Goal: Task Accomplishment & Management: Manage account settings

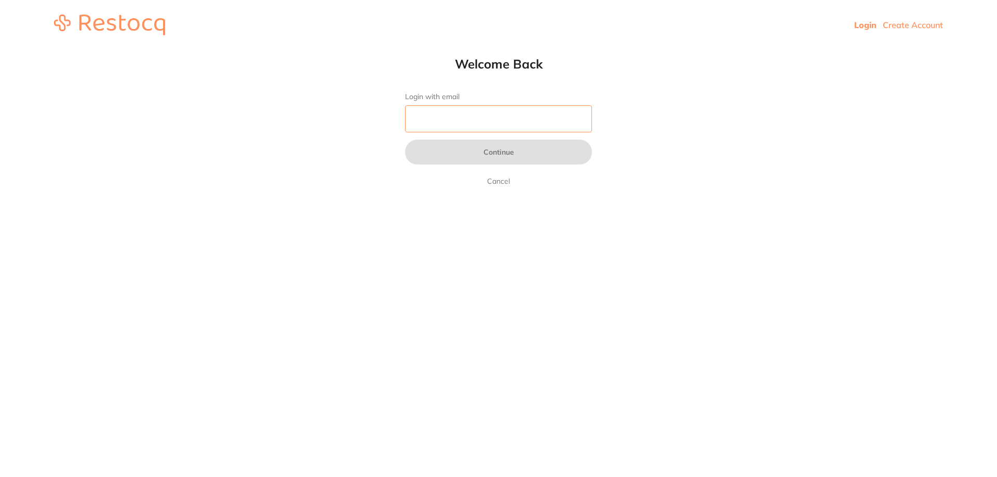
click at [449, 112] on input "Login with email" at bounding box center [498, 118] width 187 height 27
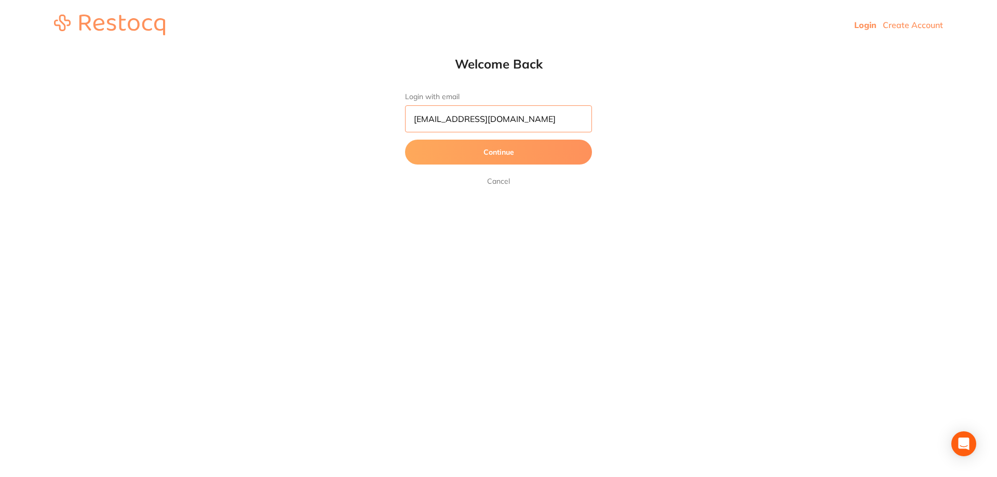
type input "[EMAIL_ADDRESS][DOMAIN_NAME]"
click at [405, 140] on button "Continue" at bounding box center [498, 152] width 187 height 25
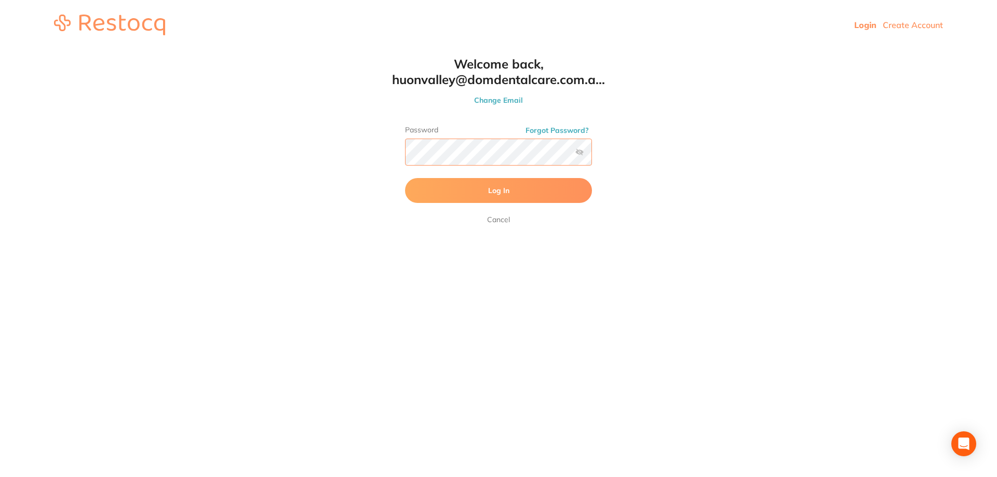
click at [405, 178] on button "Log In" at bounding box center [498, 190] width 187 height 25
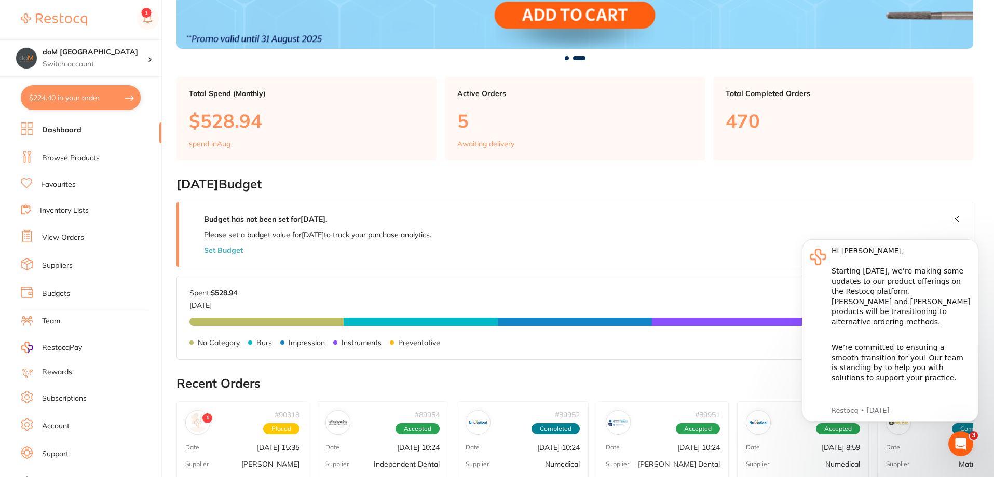
scroll to position [363, 0]
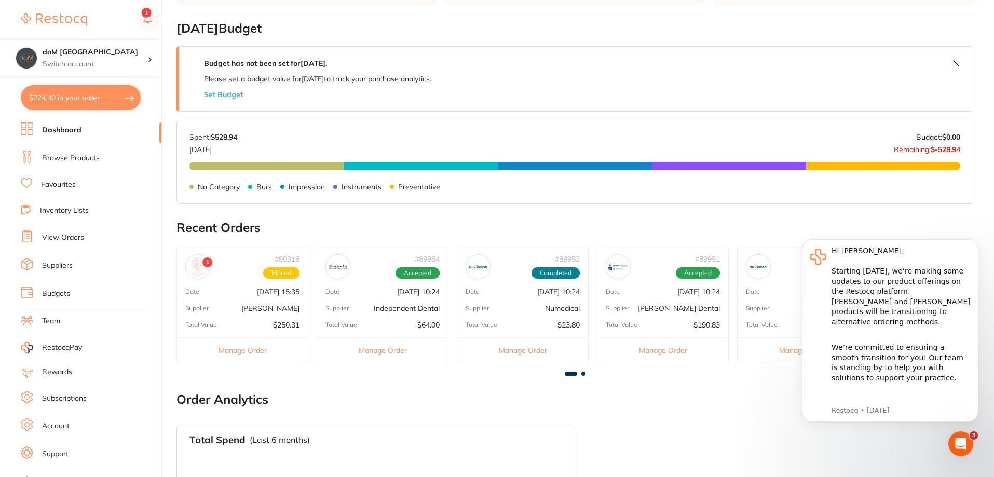
click at [43, 161] on link "Browse Products" at bounding box center [71, 158] width 58 height 10
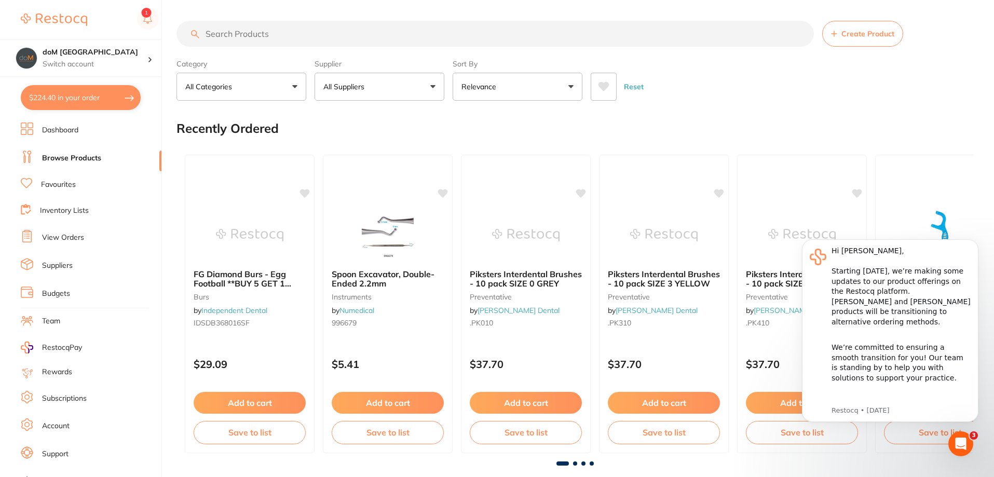
click at [238, 43] on input "search" at bounding box center [496, 34] width 638 height 26
click at [235, 37] on input "search" at bounding box center [496, 34] width 638 height 26
click at [199, 33] on div "Create Product" at bounding box center [575, 34] width 797 height 26
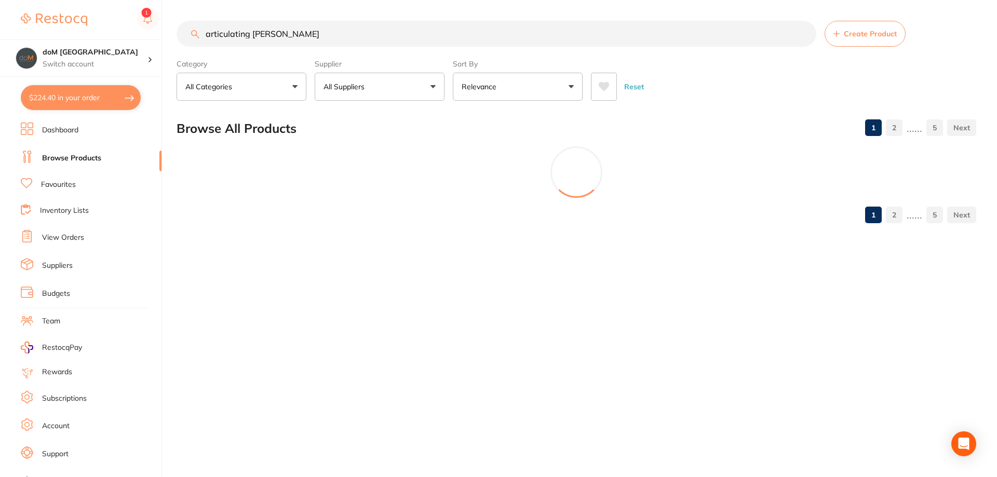
type input "articulating paper"
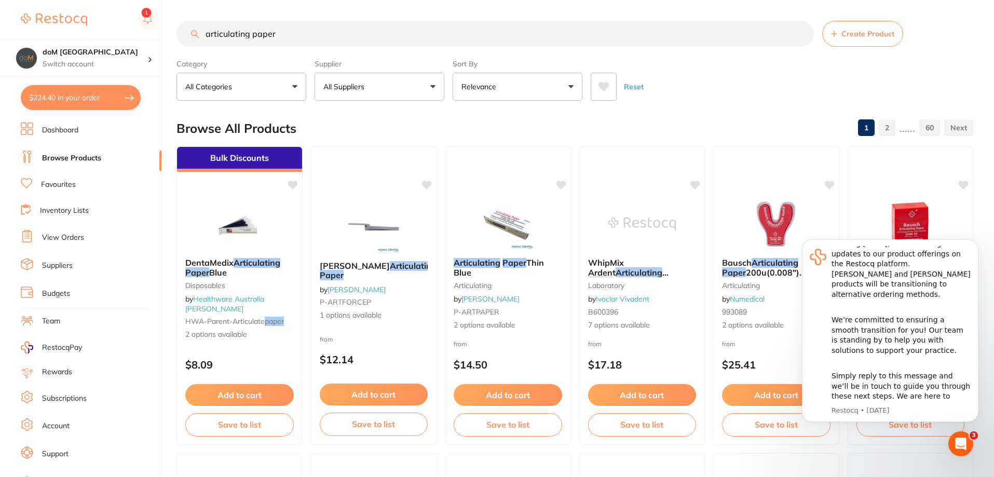
click at [803, 38] on input "articulating paper" at bounding box center [496, 34] width 638 height 26
click at [800, 30] on input "articulating paper" at bounding box center [496, 34] width 638 height 26
click at [798, 37] on input "articulating paper" at bounding box center [496, 34] width 638 height 26
click at [802, 33] on input "articulating paper" at bounding box center [496, 34] width 638 height 26
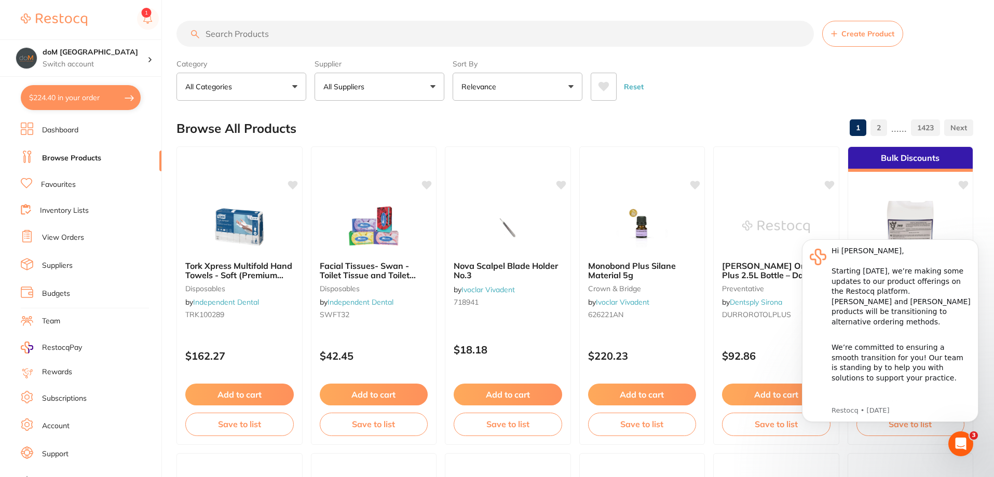
click at [39, 228] on ul "Dashboard Browse Products Favourites Inventory Lists View Orders Suppliers Budg…" at bounding box center [91, 302] width 141 height 358
click at [30, 240] on icon at bounding box center [27, 236] width 12 height 12
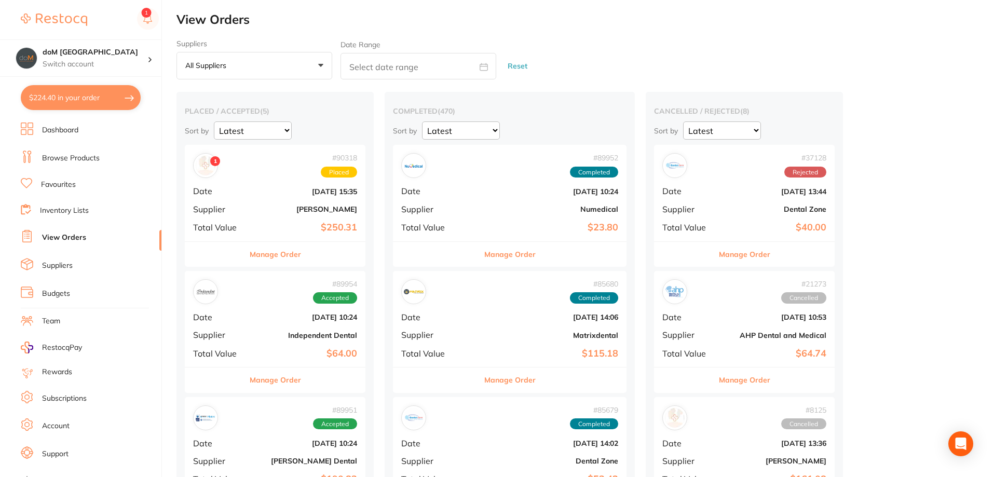
click at [328, 232] on b "$250.31" at bounding box center [305, 227] width 104 height 11
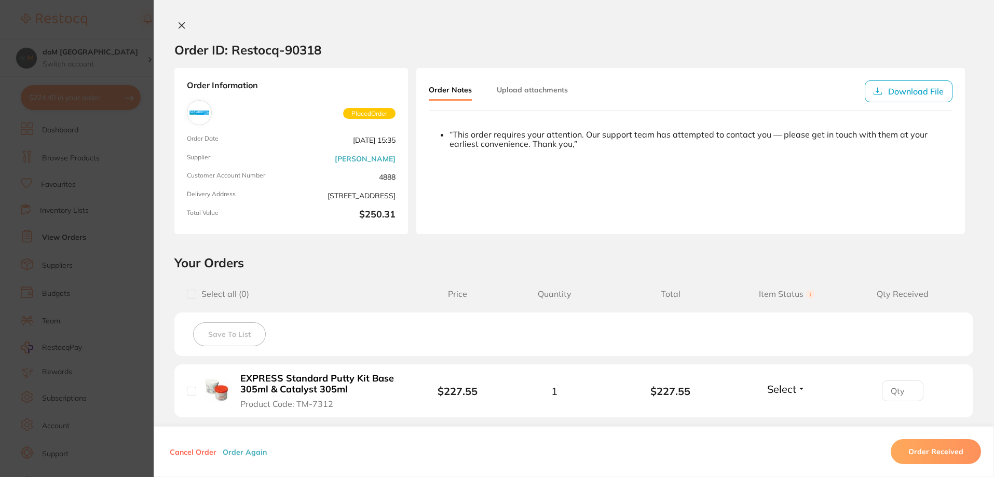
click at [181, 23] on icon at bounding box center [182, 26] width 6 height 6
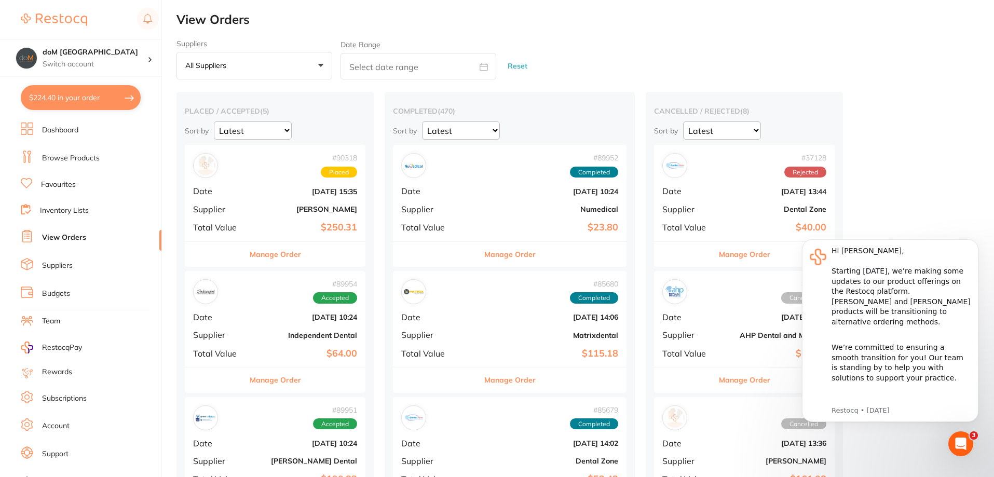
click at [314, 334] on b "Independent Dental" at bounding box center [305, 335] width 104 height 8
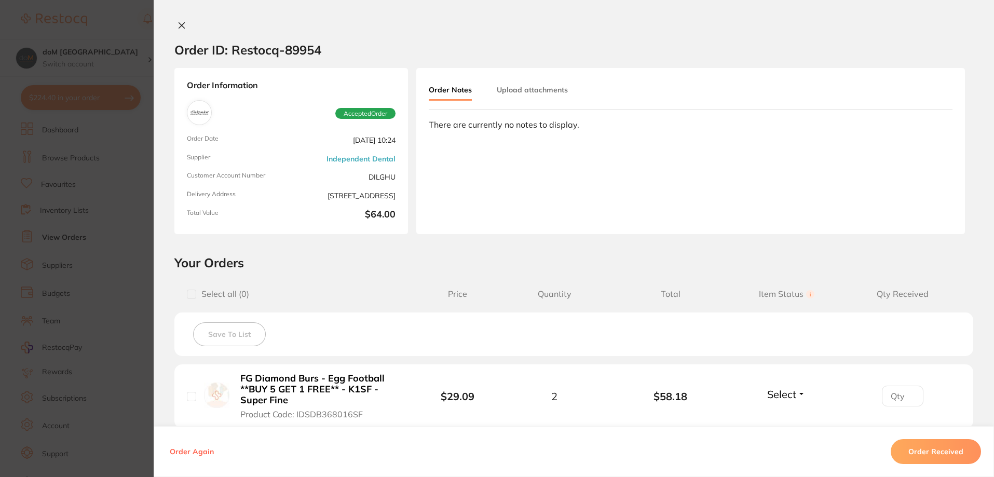
click at [183, 23] on icon at bounding box center [182, 25] width 8 height 8
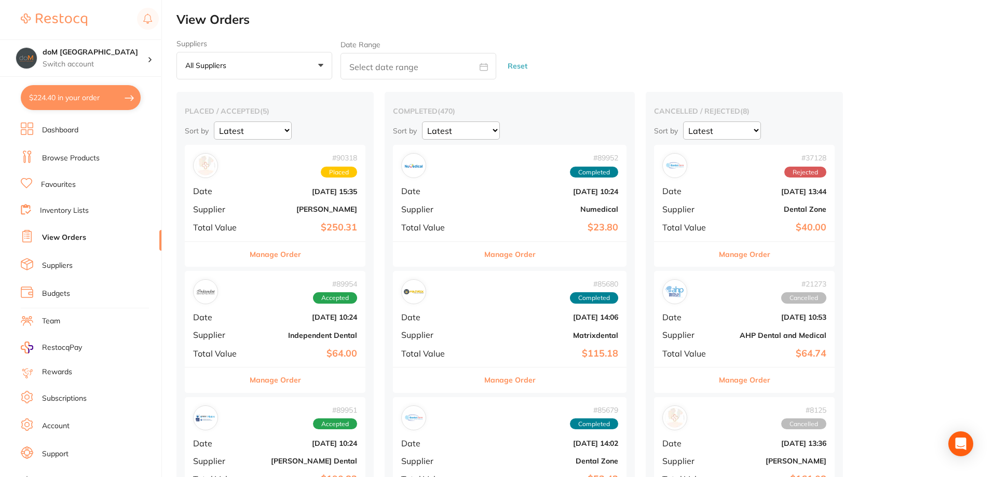
scroll to position [156, 0]
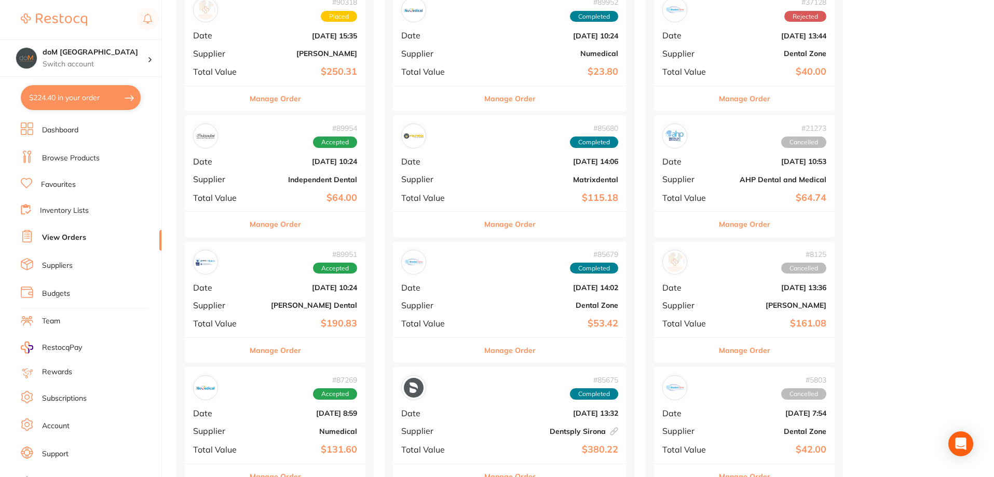
click at [271, 315] on div "# 89951 Accepted Date [DATE] 10:24 Supplier [PERSON_NAME] Dental Total Value $1…" at bounding box center [275, 289] width 181 height 96
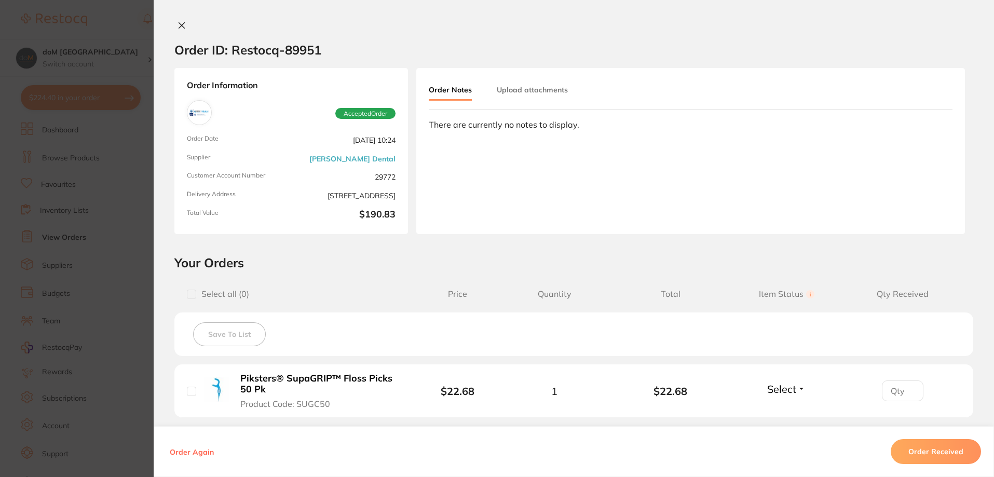
click at [180, 29] on icon at bounding box center [182, 25] width 8 height 8
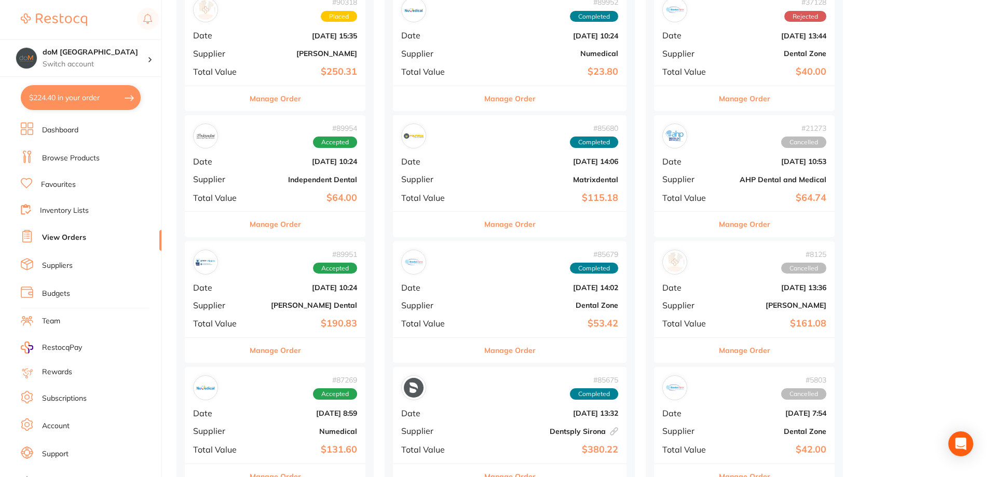
scroll to position [260, 0]
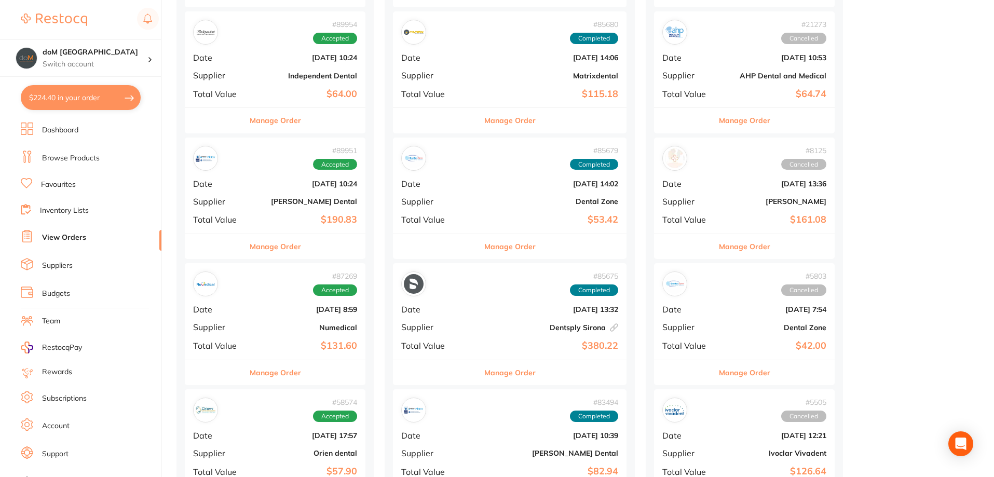
click at [293, 333] on div "# 87269 Accepted Date [DATE] 8:59 Supplier Numedical Total Value $131.60" at bounding box center [275, 311] width 181 height 96
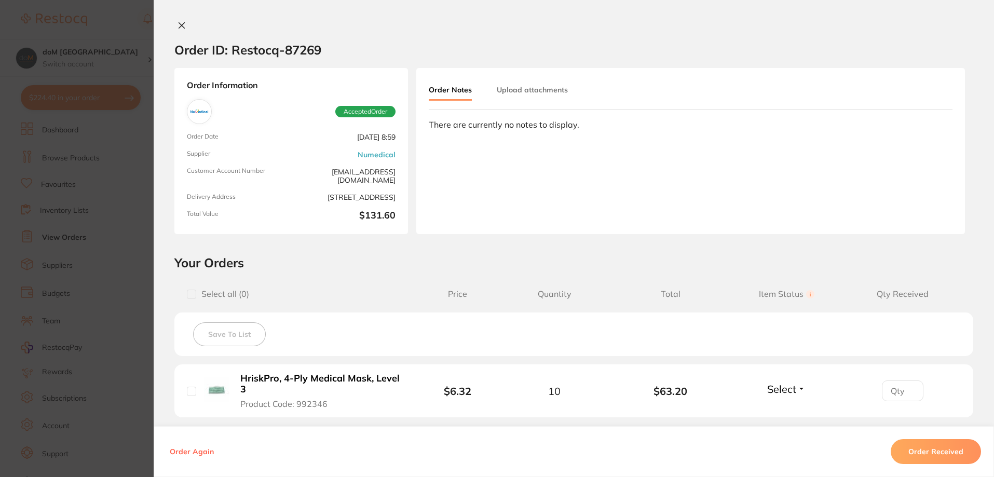
click at [171, 22] on div at bounding box center [574, 26] width 841 height 11
click at [179, 25] on icon at bounding box center [182, 26] width 6 height 6
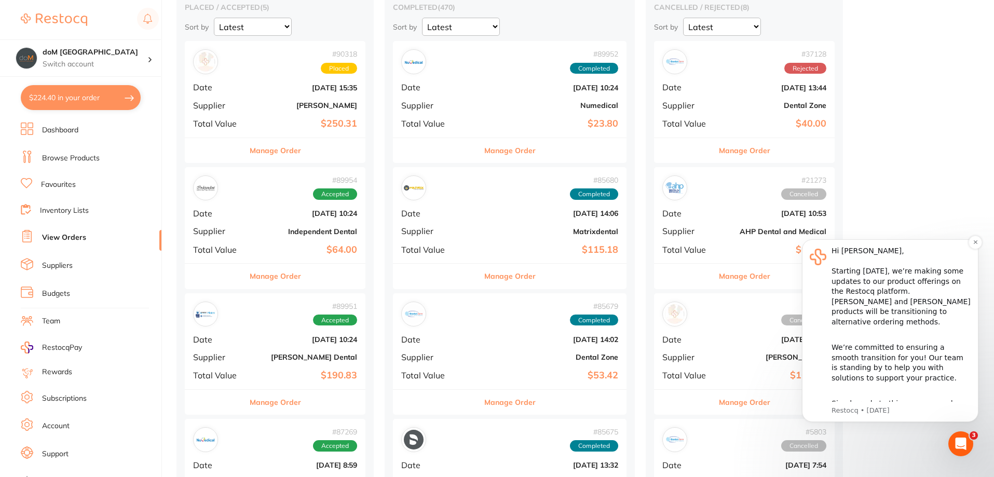
scroll to position [28, 0]
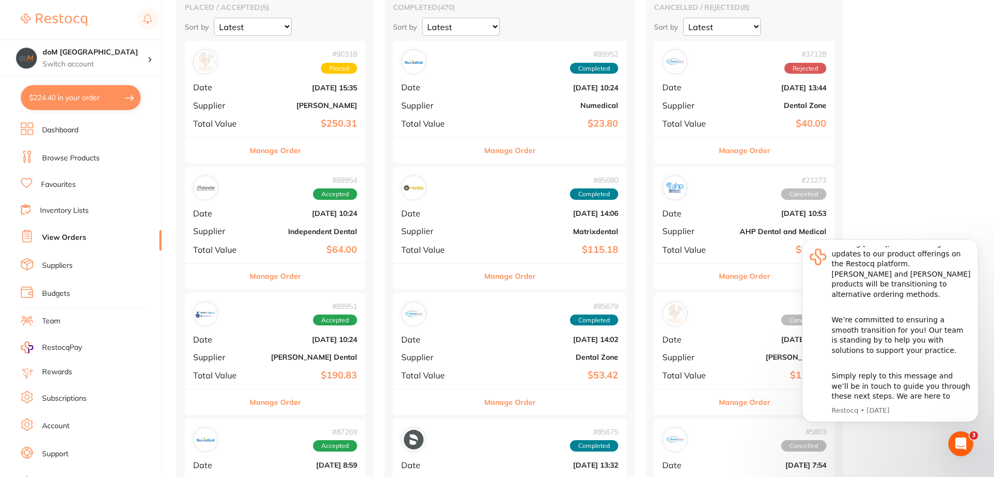
click at [331, 105] on b "[PERSON_NAME]" at bounding box center [305, 105] width 104 height 8
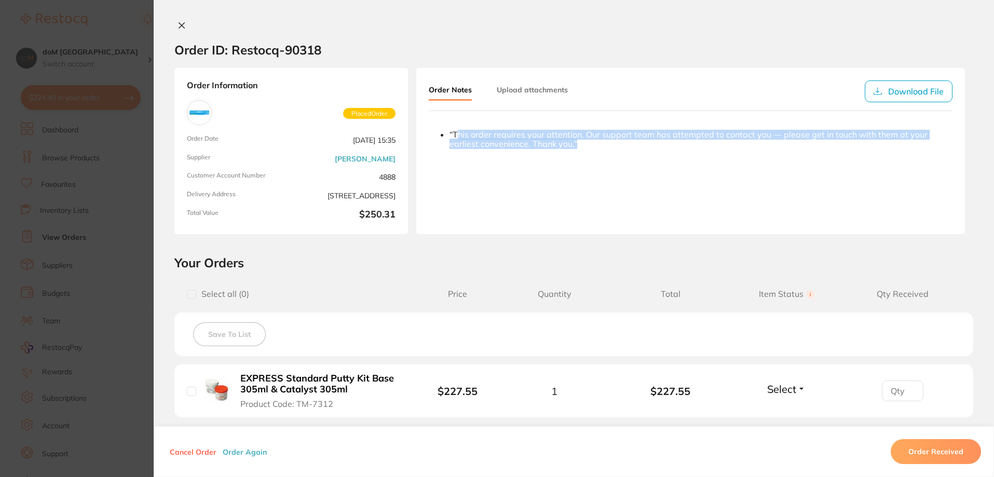
drag, startPoint x: 455, startPoint y: 134, endPoint x: 642, endPoint y: 141, distance: 187.0
click at [642, 141] on div "“This order requires your attention. Our support team has attempted to contact …" at bounding box center [701, 139] width 503 height 19
click at [637, 191] on ul "“This order requires your attention. Our support team has attempted to contact …" at bounding box center [691, 178] width 524 height 97
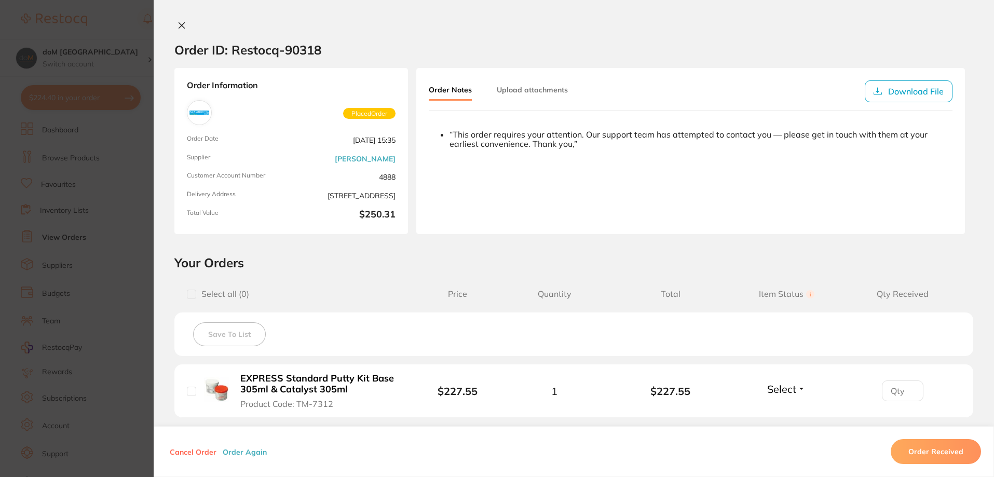
click at [553, 150] on ul "“This order requires your attention. Our support team has attempted to contact …" at bounding box center [691, 178] width 524 height 97
click at [180, 25] on icon at bounding box center [182, 26] width 6 height 6
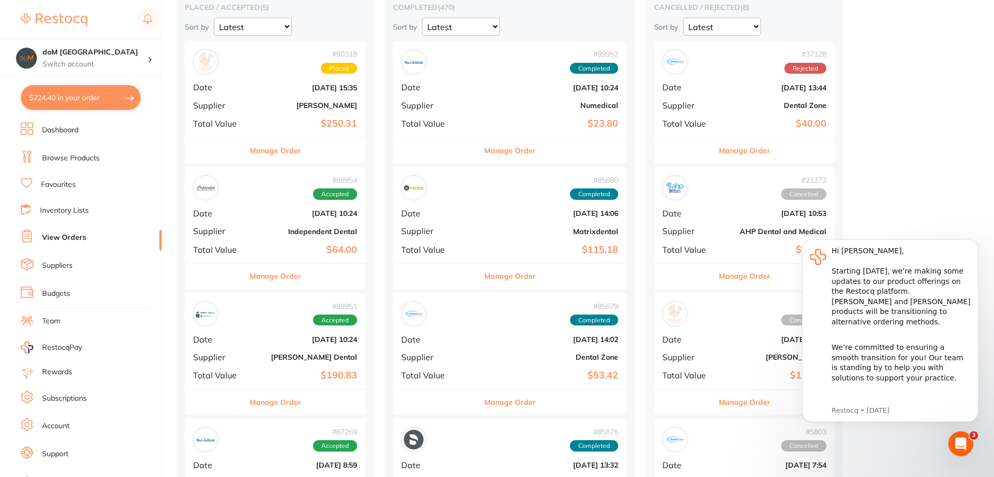
click at [267, 109] on b "[PERSON_NAME]" at bounding box center [305, 105] width 104 height 8
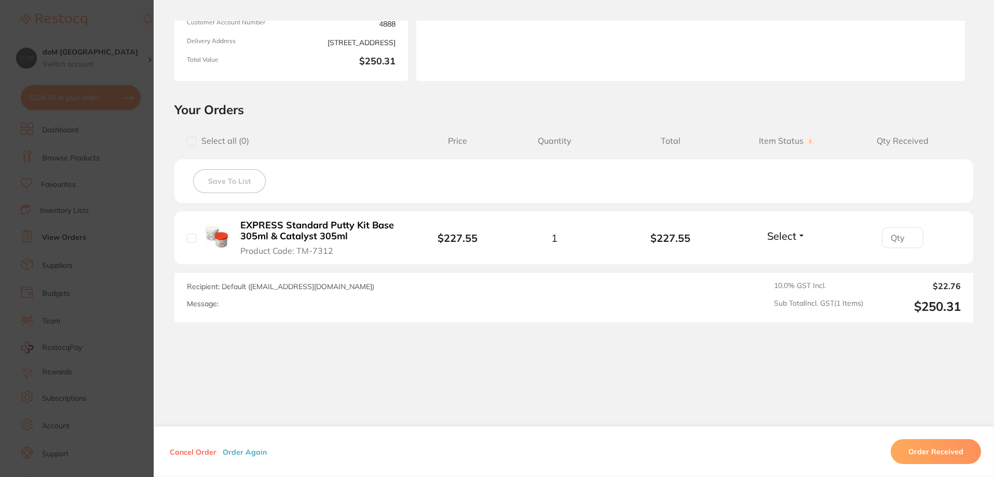
click at [178, 451] on button "Cancel Order" at bounding box center [193, 451] width 53 height 9
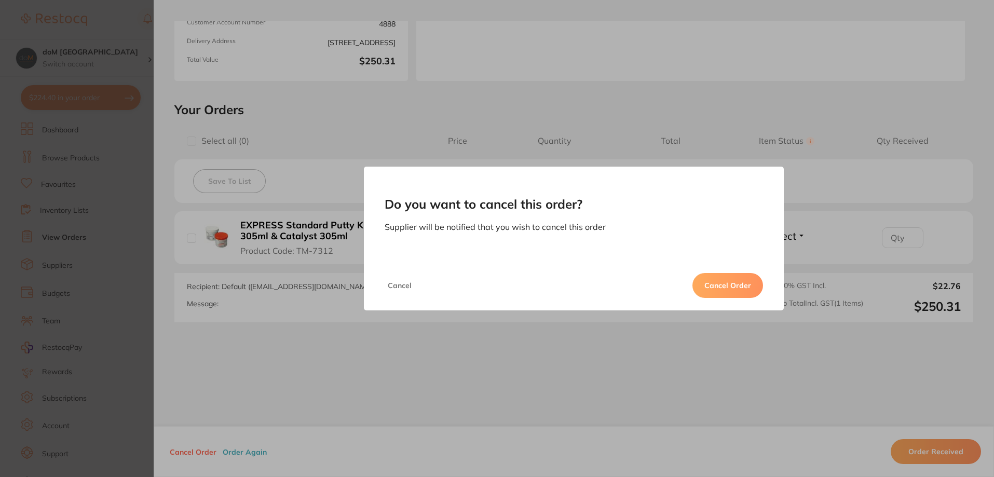
click at [727, 287] on button "Cancel Order" at bounding box center [728, 285] width 71 height 25
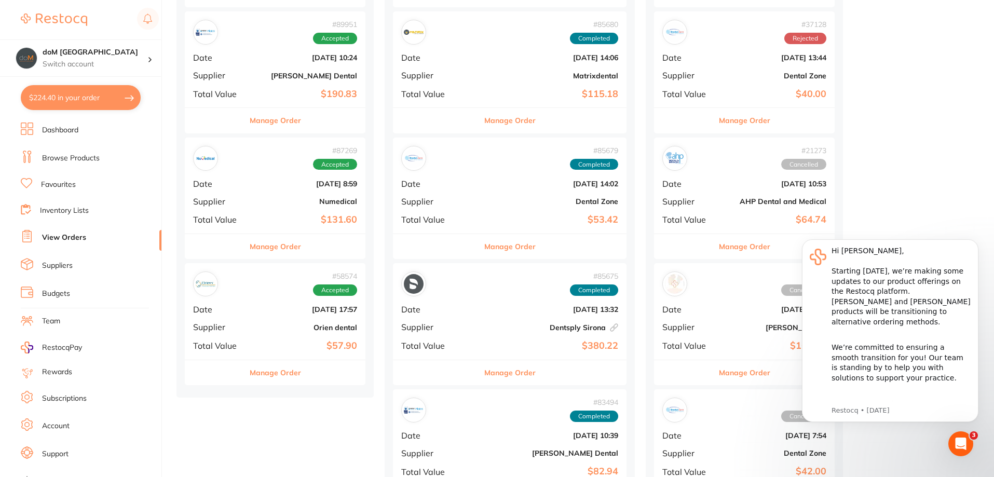
scroll to position [415, 0]
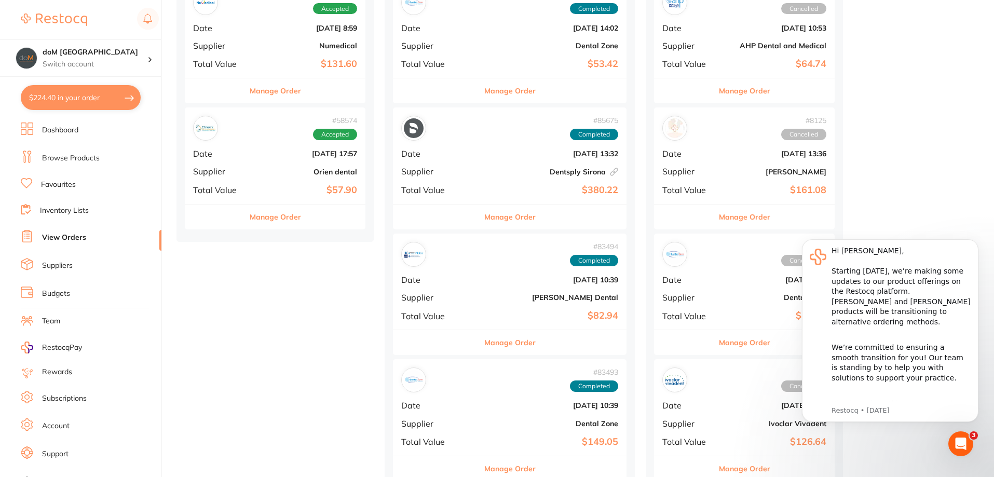
click at [88, 98] on button "$224.40 in your order" at bounding box center [81, 97] width 120 height 25
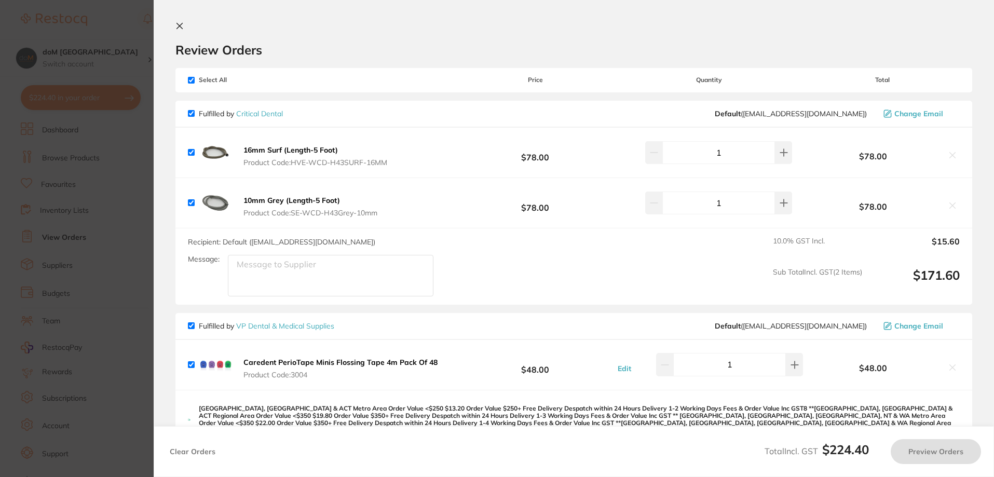
checkbox input "true"
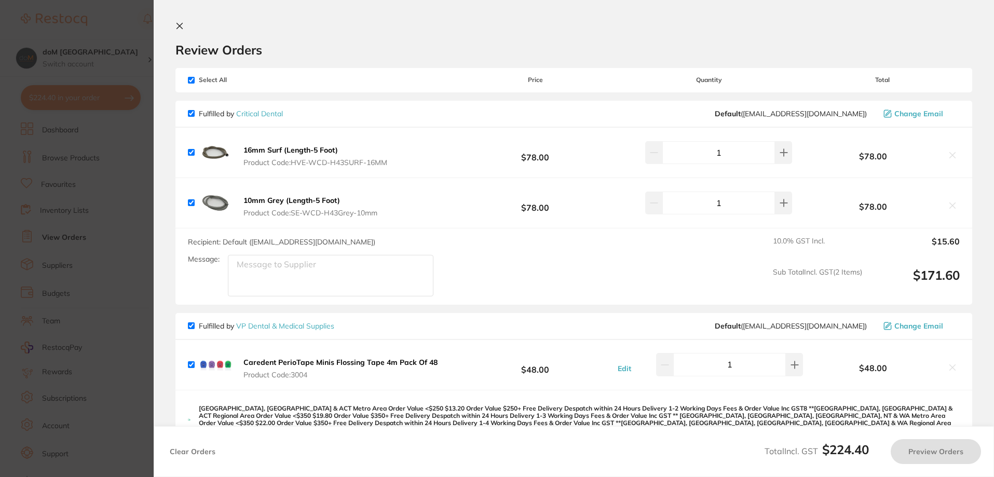
checkbox input "true"
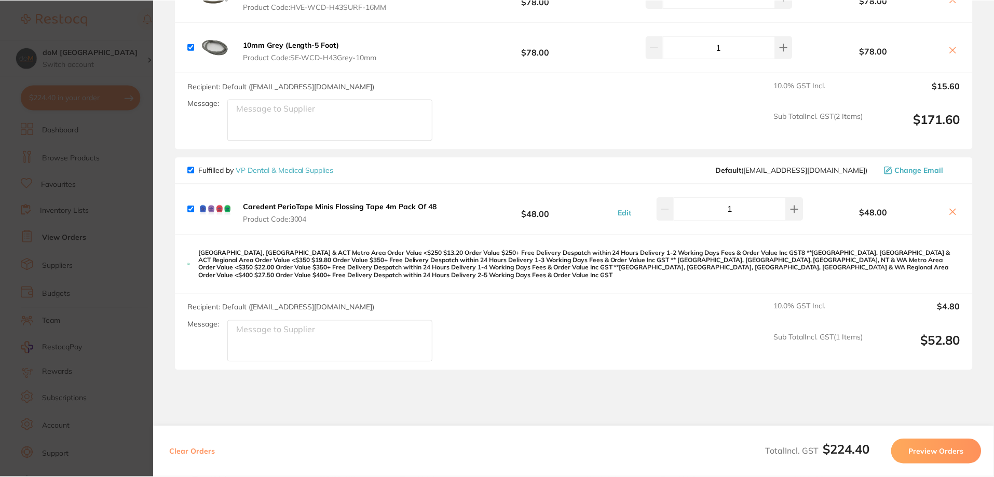
scroll to position [0, 0]
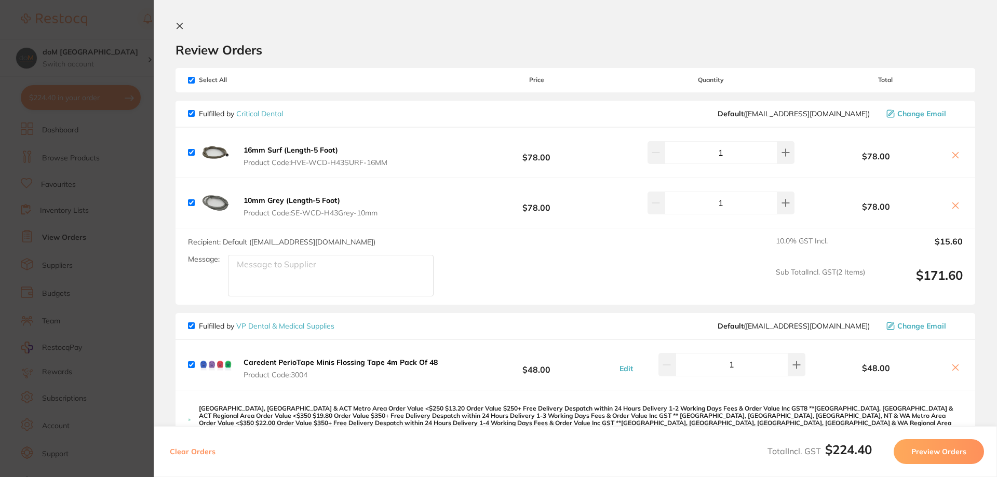
click at [178, 24] on icon at bounding box center [180, 26] width 6 height 6
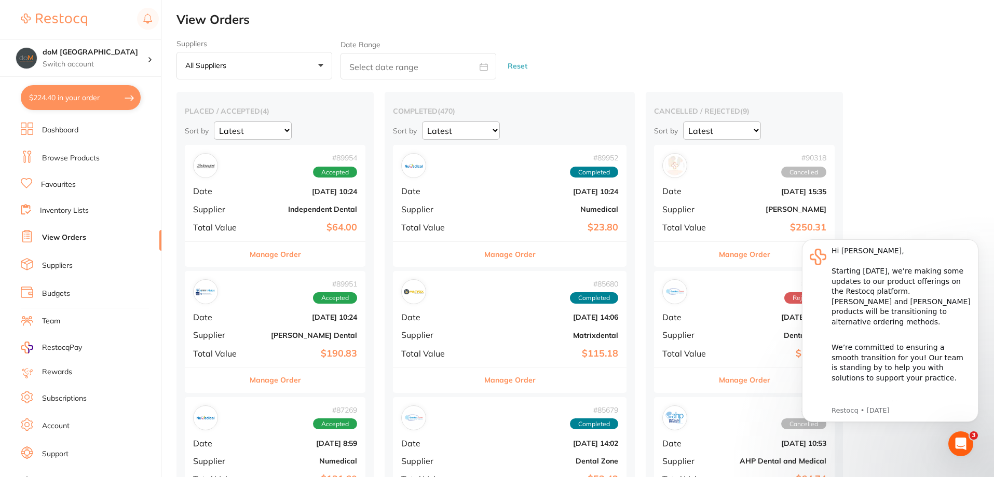
scroll to position [415, 0]
